Goal: Task Accomplishment & Management: Manage account settings

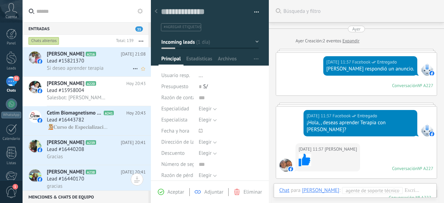
scroll to position [10, 0]
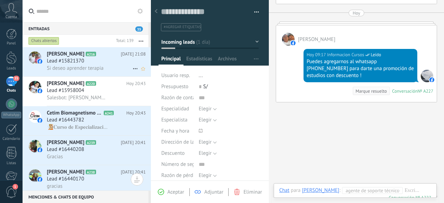
click at [96, 63] on div "Lead #15821370" at bounding box center [96, 61] width 99 height 7
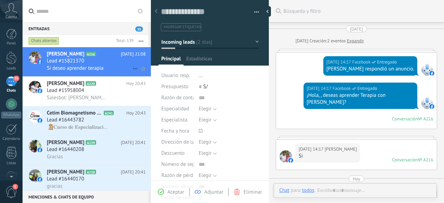
type textarea "**********"
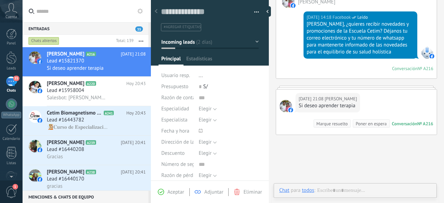
scroll to position [10, 0]
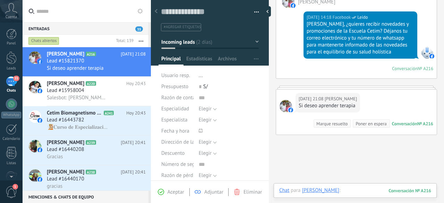
click at [359, 191] on div at bounding box center [355, 197] width 152 height 21
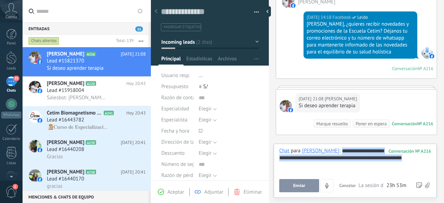
copy div "**********"
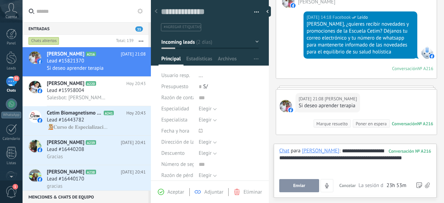
click at [291, 184] on button "Enviar" at bounding box center [299, 185] width 40 height 13
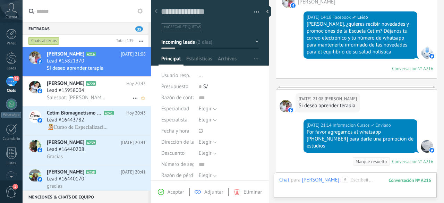
scroll to position [278, 0]
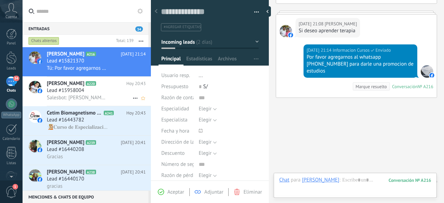
click at [82, 96] on span "Salesbot: [PERSON_NAME], ¿quieres recibir novedades y promociones de la Escuela…" at bounding box center [77, 97] width 61 height 7
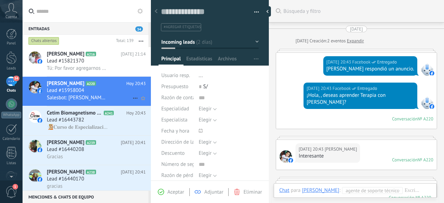
scroll to position [219, 0]
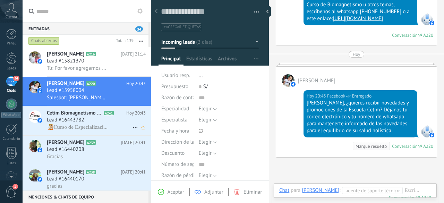
click at [82, 121] on span "Lead #16443782" at bounding box center [65, 119] width 37 height 7
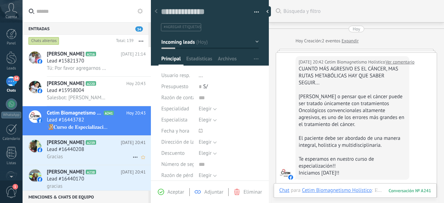
scroll to position [177, 0]
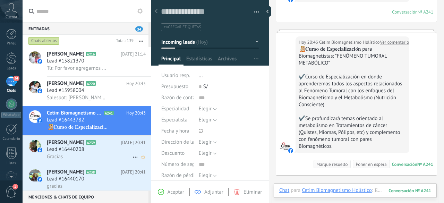
click at [72, 143] on span "[PERSON_NAME]" at bounding box center [65, 142] width 37 height 7
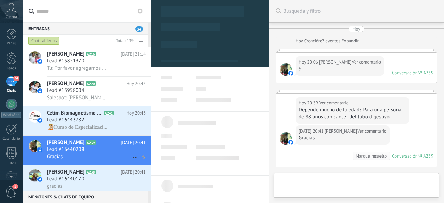
scroll to position [84, 0]
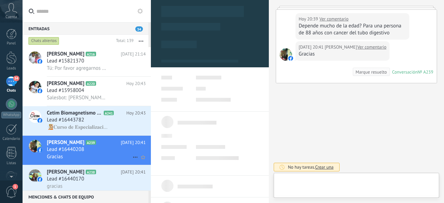
type textarea "**********"
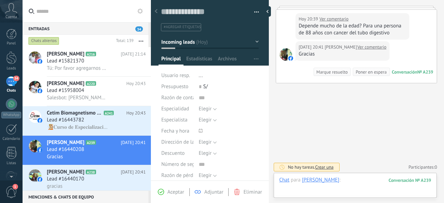
click at [354, 183] on div at bounding box center [355, 186] width 152 height 21
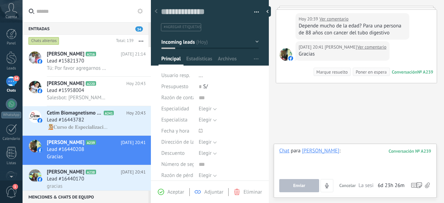
paste div
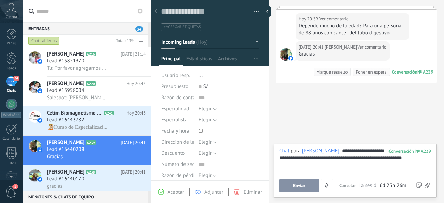
click at [297, 183] on button "Enviar" at bounding box center [299, 185] width 40 height 13
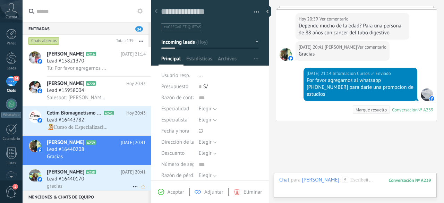
scroll to position [115, 0]
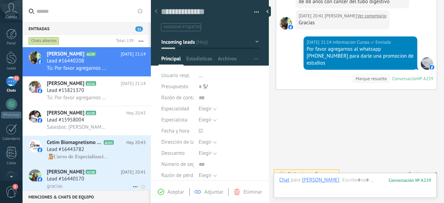
click at [64, 177] on span "Lead #16440170" at bounding box center [65, 178] width 37 height 7
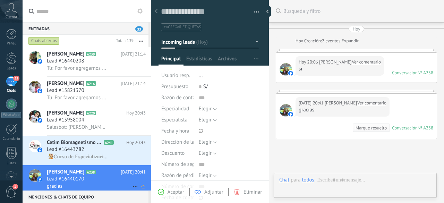
type textarea "**********"
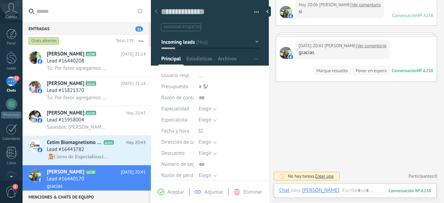
scroll to position [69, 0]
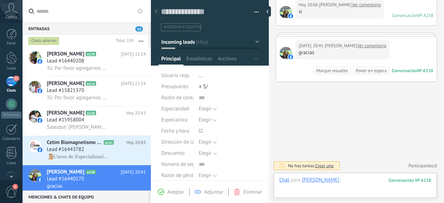
click at [373, 181] on div at bounding box center [355, 186] width 152 height 21
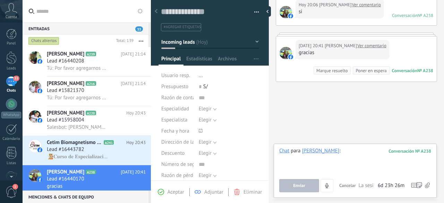
paste div
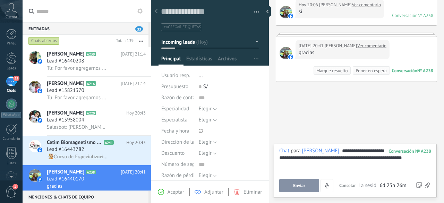
click at [296, 183] on span "Enviar" at bounding box center [299, 185] width 12 height 5
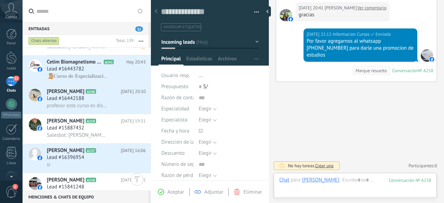
scroll to position [113, 0]
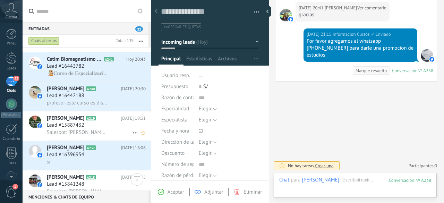
click at [88, 133] on span "Salesbot: [PERSON_NAME], ¿quieres recibir novedades y promociones de la Escuela…" at bounding box center [77, 132] width 61 height 7
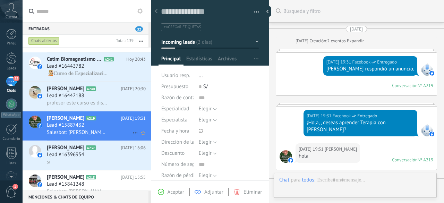
scroll to position [144, 0]
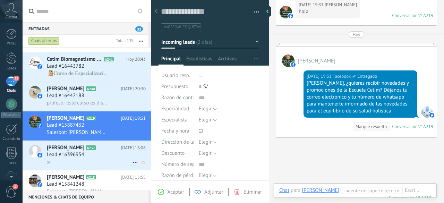
click at [72, 158] on span "Lead #16396954" at bounding box center [65, 154] width 37 height 7
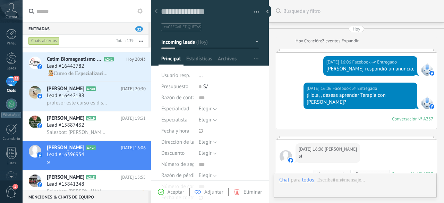
type textarea "**********"
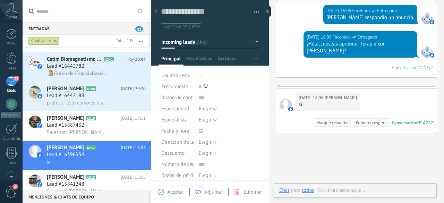
scroll to position [10, 0]
click at [350, 190] on div at bounding box center [355, 197] width 152 height 21
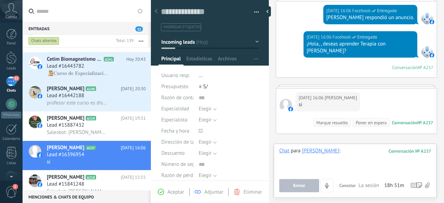
paste div
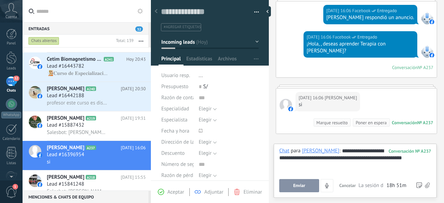
click at [304, 184] on span "Enviar" at bounding box center [299, 185] width 12 height 5
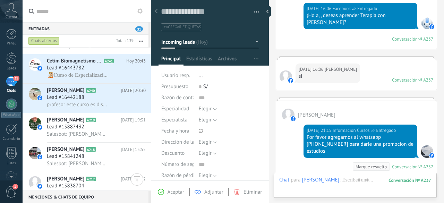
scroll to position [159, 0]
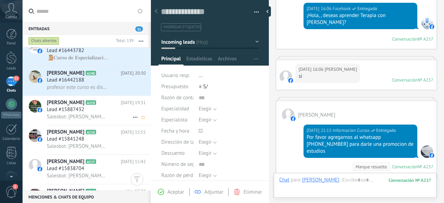
click at [87, 116] on span "Salesbot: [PERSON_NAME], ¿quieres recibir novedades y promociones de la Escuela…" at bounding box center [77, 116] width 61 height 7
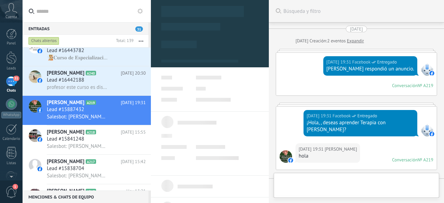
type textarea "**********"
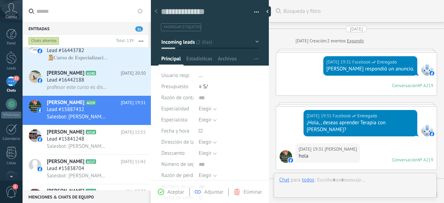
scroll to position [144, 0]
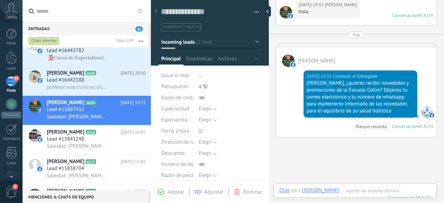
click at [351, 194] on div at bounding box center [371, 197] width 184 height 21
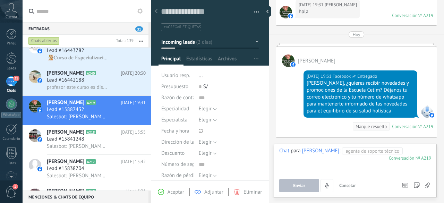
paste div
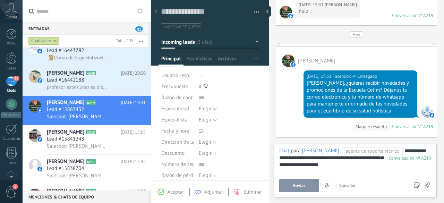
click at [296, 182] on button "Enviar" at bounding box center [299, 185] width 40 height 13
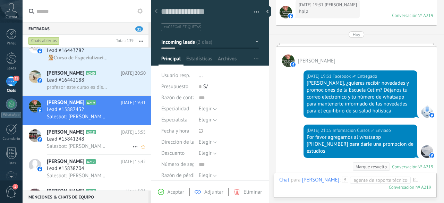
scroll to position [244, 0]
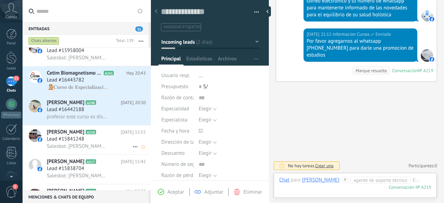
click at [78, 142] on span "Lead #15841248" at bounding box center [65, 139] width 37 height 7
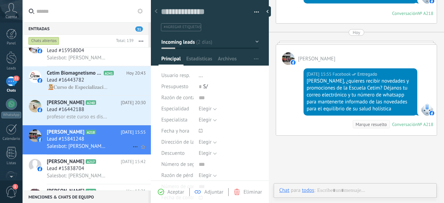
scroll to position [10, 0]
click at [62, 171] on span "Lead #15838704" at bounding box center [65, 168] width 37 height 7
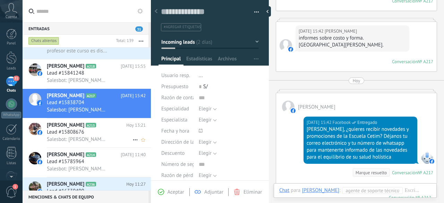
scroll to position [226, 0]
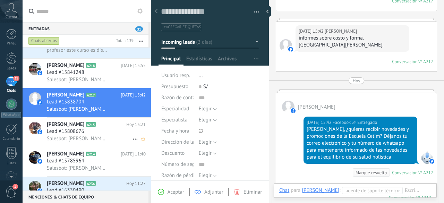
click at [75, 124] on span "[PERSON_NAME]" at bounding box center [65, 124] width 37 height 7
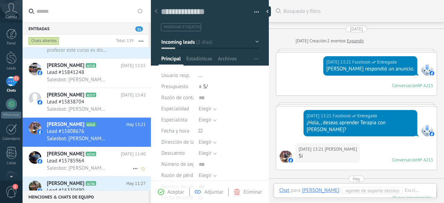
scroll to position [125, 0]
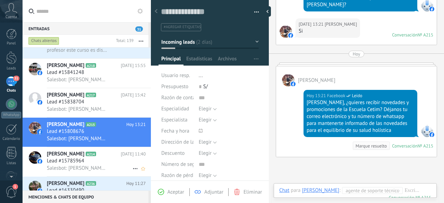
click at [99, 164] on div "Lead #15785964" at bounding box center [96, 160] width 99 height 7
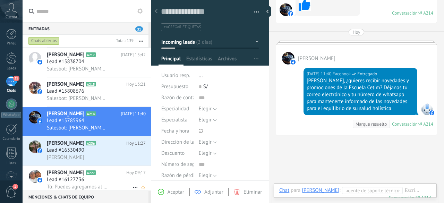
scroll to position [271, 0]
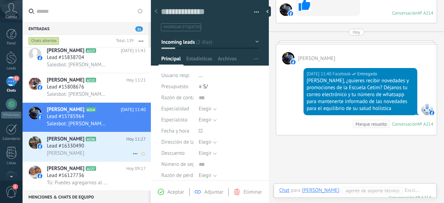
click at [70, 142] on span "[PERSON_NAME]" at bounding box center [65, 139] width 37 height 7
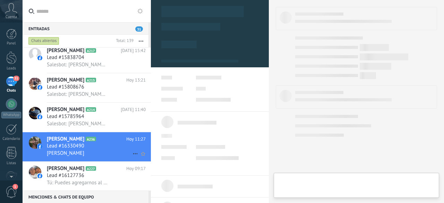
type textarea "**********"
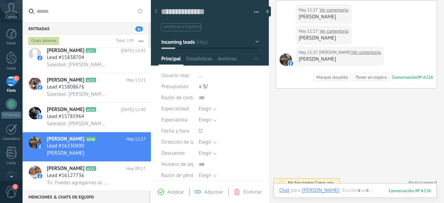
scroll to position [98, 0]
